Goal: Navigation & Orientation: Go to known website

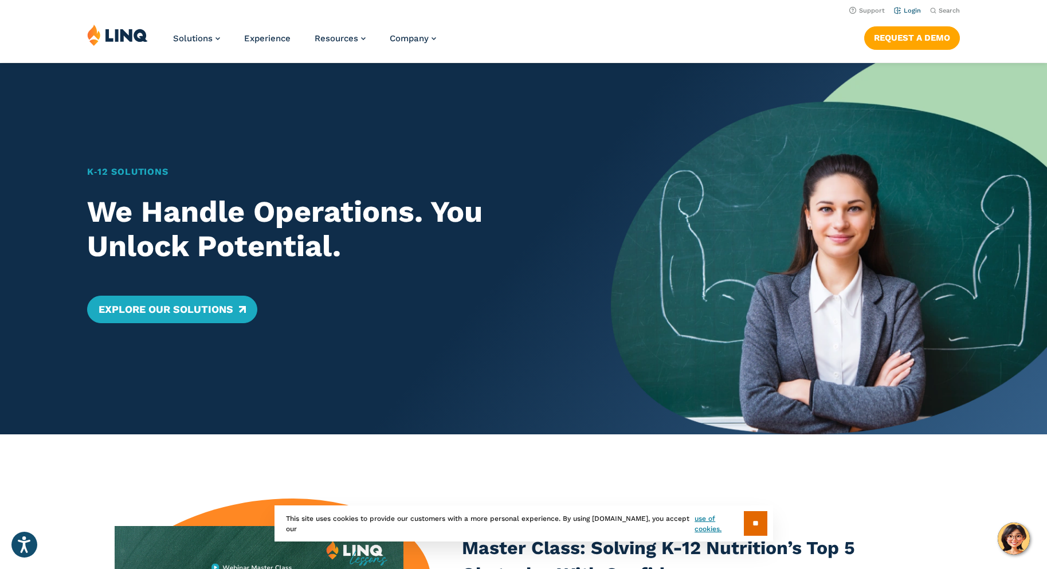
click at [903, 9] on link "Login" at bounding box center [907, 10] width 27 height 7
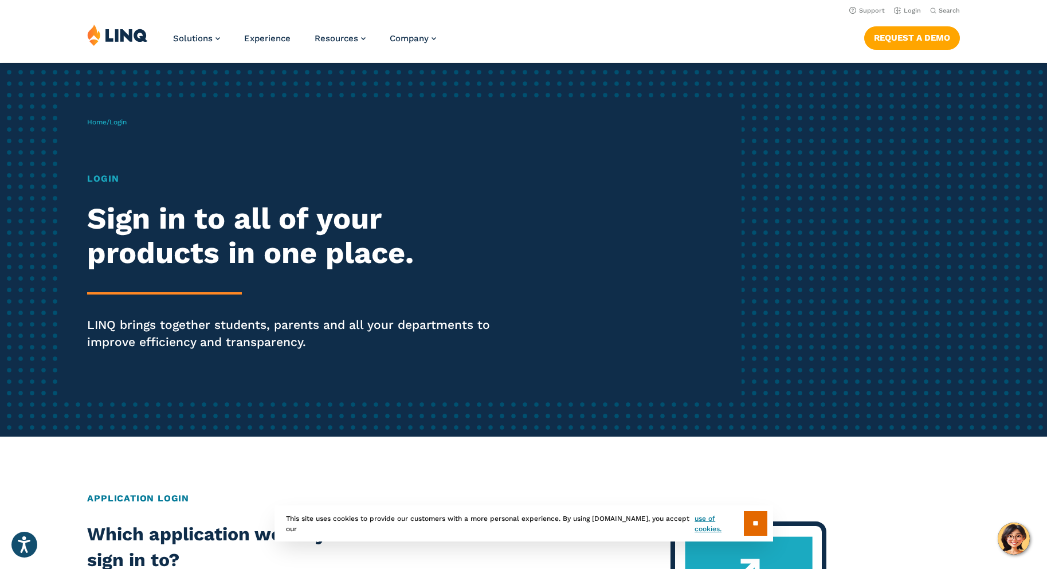
click at [106, 179] on h1 "Login" at bounding box center [288, 179] width 403 height 14
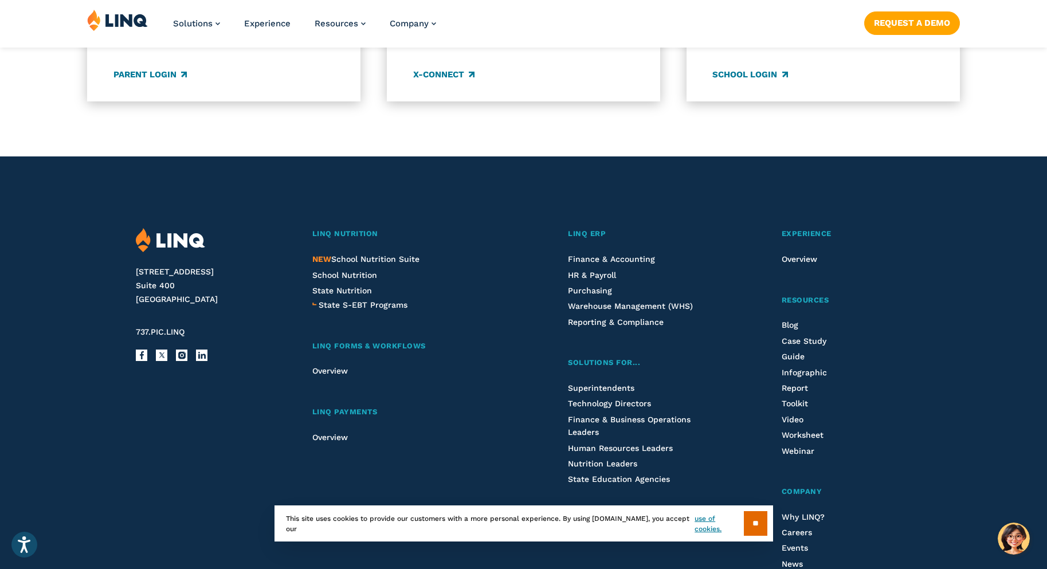
scroll to position [1089, 0]
